Goal: Information Seeking & Learning: Learn about a topic

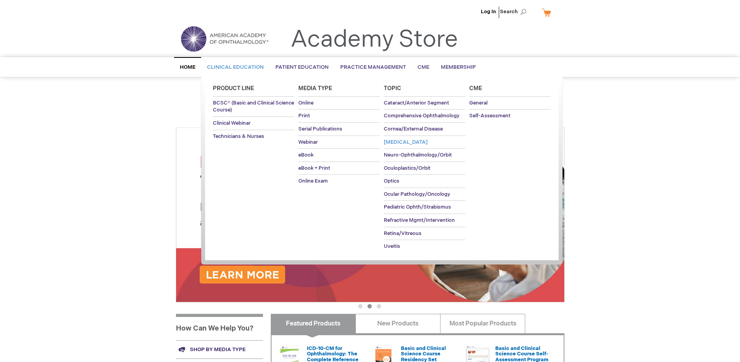
click at [398, 144] on span "[MEDICAL_DATA]" at bounding box center [406, 142] width 44 height 6
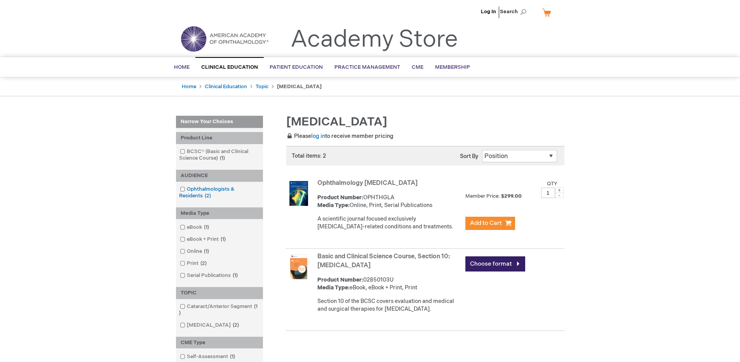
click at [218, 192] on link "Ophthalmologists & Residents 2 items" at bounding box center [219, 193] width 83 height 14
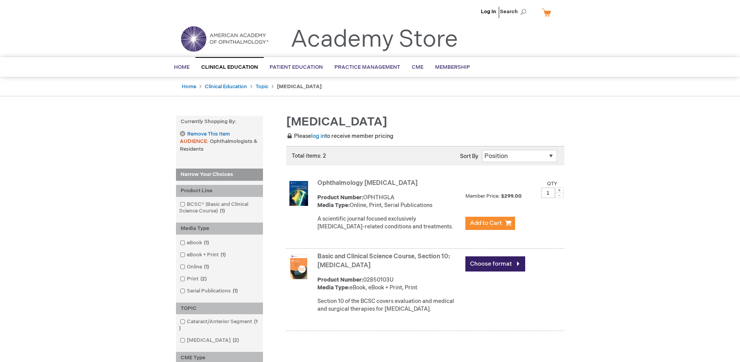
click at [340, 180] on link "Ophthalmology Glaucoma" at bounding box center [367, 183] width 100 height 7
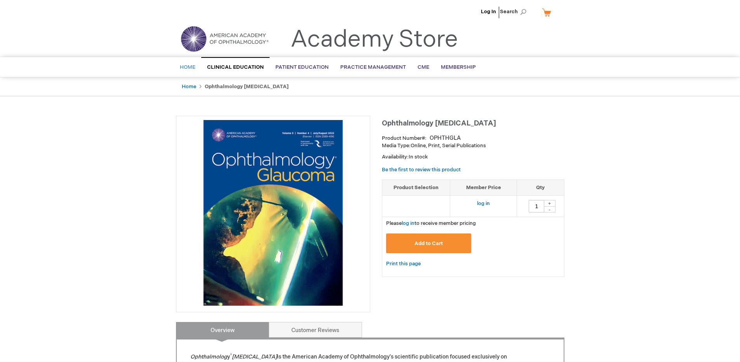
click at [184, 66] on span "Home" at bounding box center [188, 67] width 16 height 6
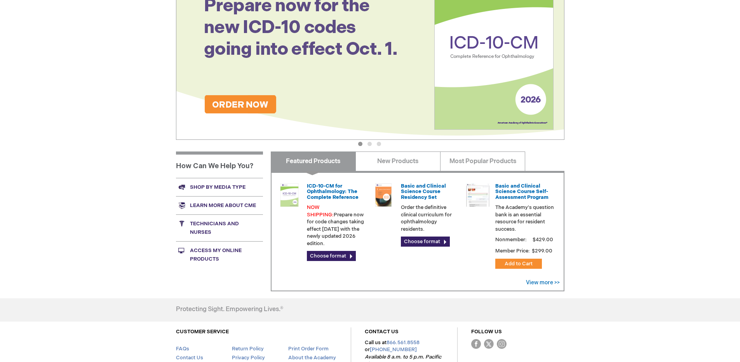
scroll to position [222, 0]
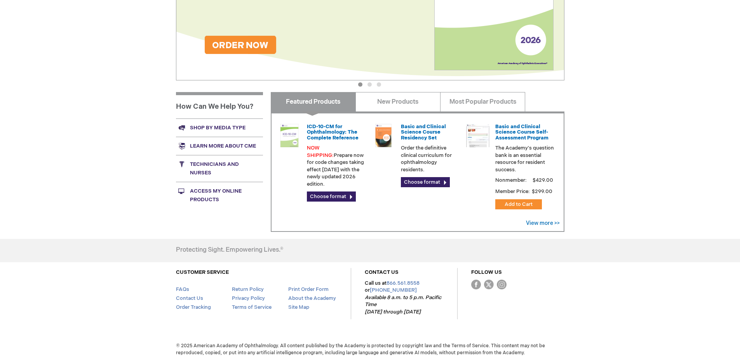
click at [218, 163] on link "Technicians and nurses" at bounding box center [219, 168] width 87 height 27
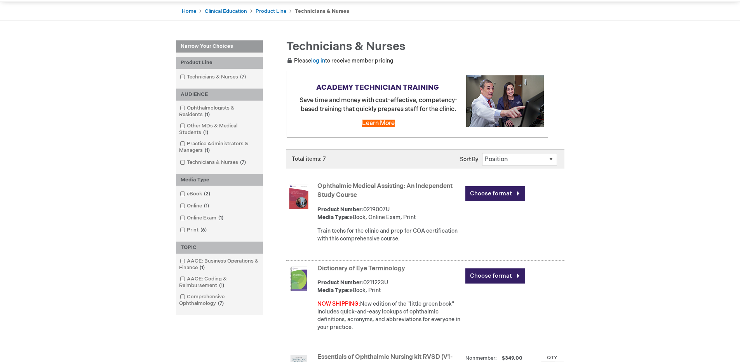
scroll to position [187, 0]
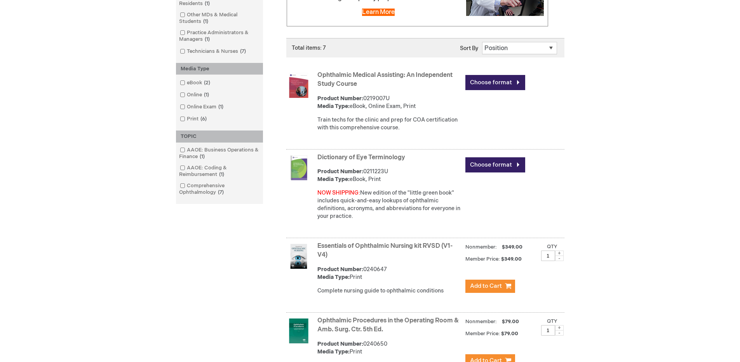
click at [362, 236] on div "Dictionary of Eye Terminology Product Number: 0211223U Media Type: eBook, Print…" at bounding box center [425, 195] width 278 height 87
click at [363, 246] on link "Essentials of Ophthalmic Nursing kit RVSD (V1-V4)" at bounding box center [384, 250] width 135 height 16
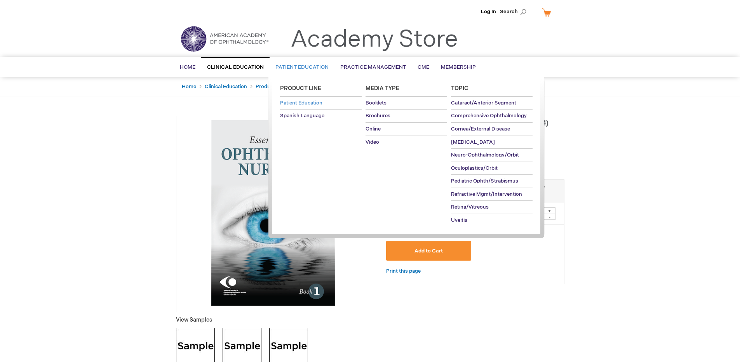
click at [306, 108] on link "Patient Education" at bounding box center [321, 103] width 82 height 13
